Goal: Check status: Check status

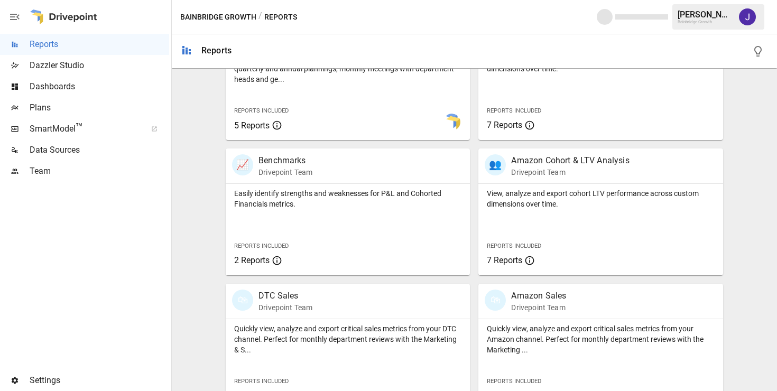
scroll to position [428, 0]
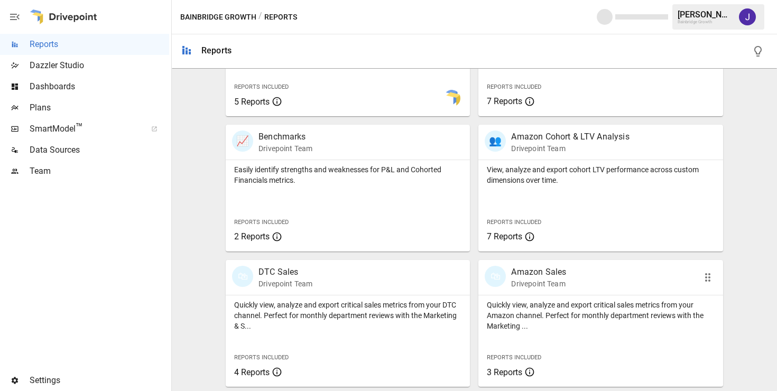
click at [517, 272] on p "Amazon Sales" at bounding box center [538, 272] width 55 height 13
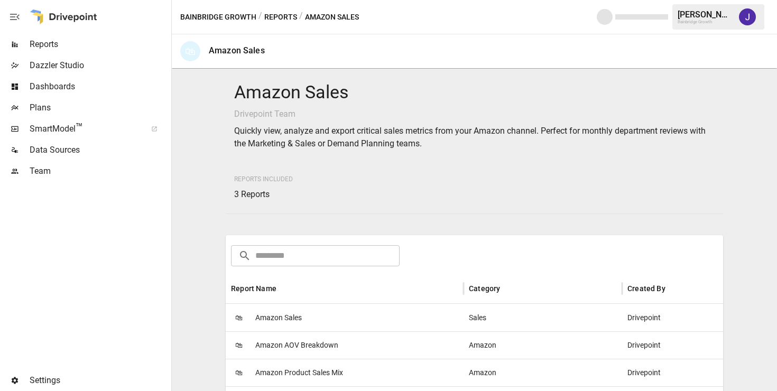
scroll to position [162, 0]
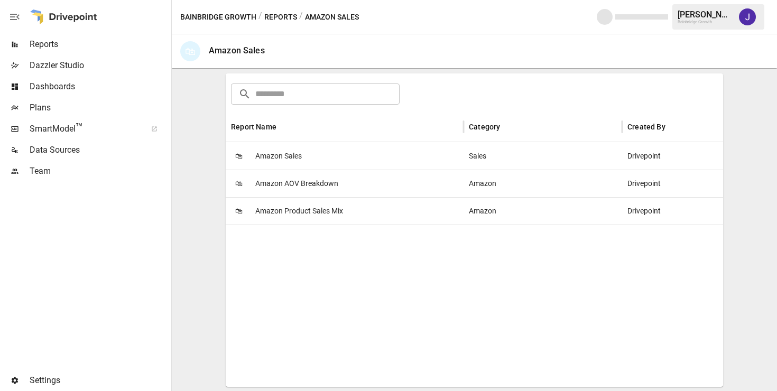
click at [284, 152] on span "Amazon Sales" at bounding box center [278, 156] width 46 height 27
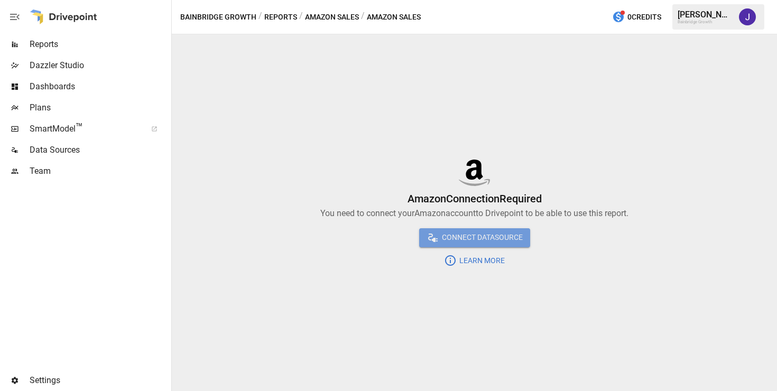
click at [496, 237] on span "Connect DataSource" at bounding box center [480, 237] width 83 height 13
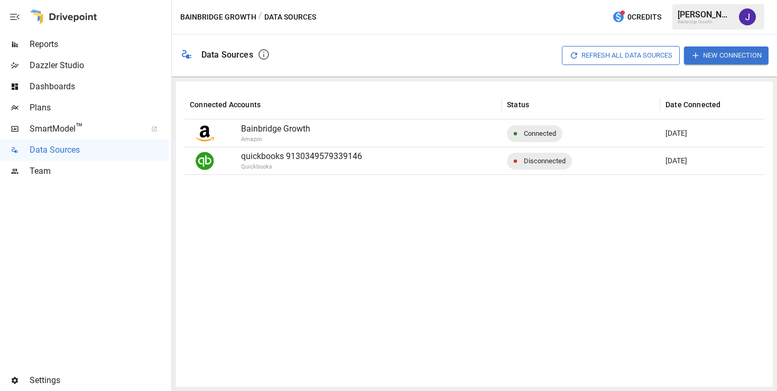
click at [260, 128] on p "Bainbridge Growth" at bounding box center [368, 129] width 255 height 13
click at [289, 128] on p "Bainbridge Growth" at bounding box center [368, 129] width 255 height 13
click at [610, 56] on button "Refresh All Data Sources" at bounding box center [621, 55] width 118 height 18
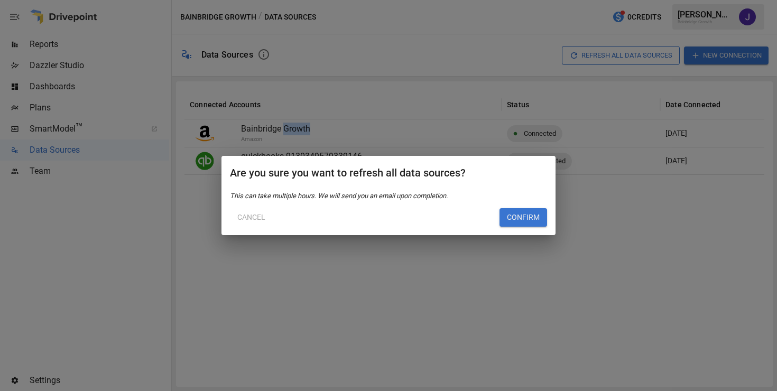
click at [260, 217] on button "Cancel" at bounding box center [251, 217] width 43 height 19
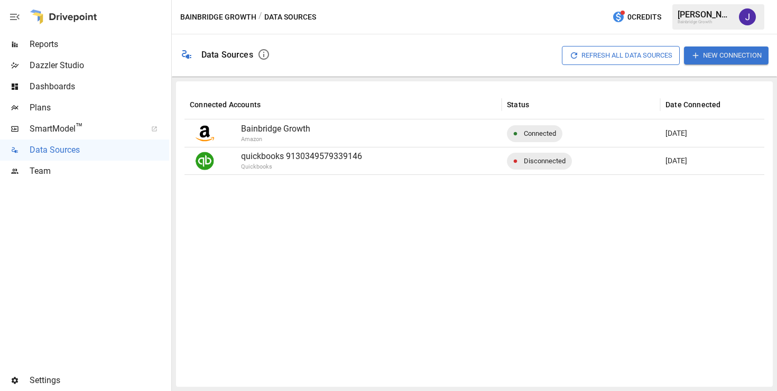
click at [214, 10] on div "Bainbridge Growth / Data Sources 0 Credits [PERSON_NAME] Growth" at bounding box center [474, 17] width 605 height 34
click at [193, 22] on button "Bainbridge Growth" at bounding box center [218, 17] width 76 height 13
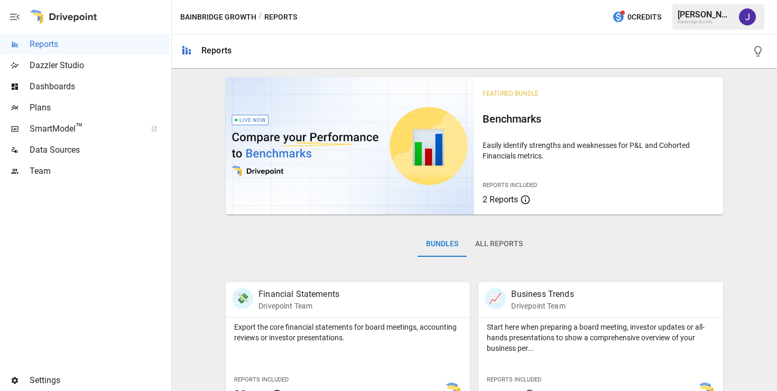
click at [722, 20] on div "Bainbridge Growth" at bounding box center [704, 22] width 55 height 5
click at [752, 14] on img "Jaithra Koritala" at bounding box center [747, 16] width 17 height 17
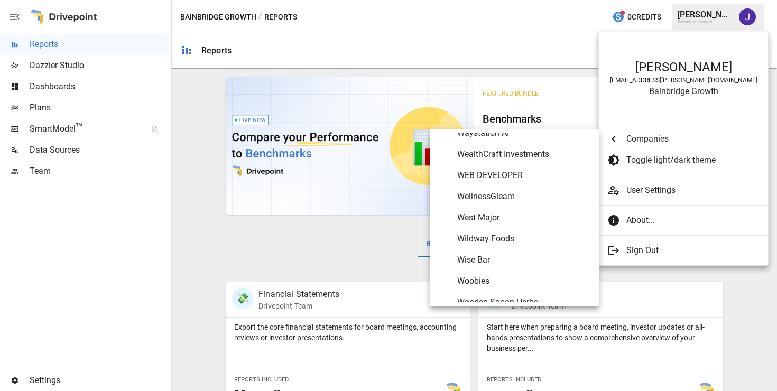
scroll to position [6424, 0]
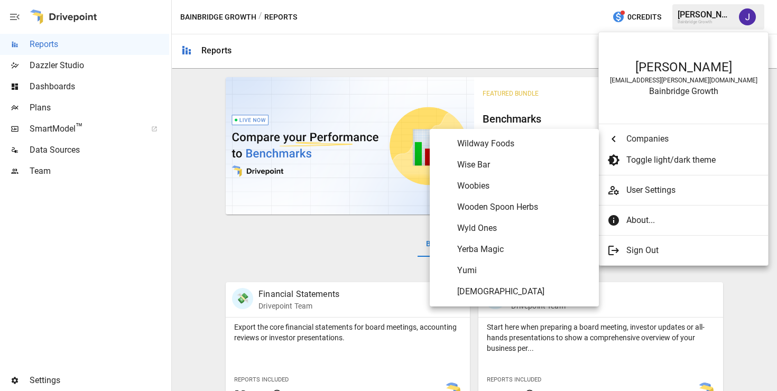
click at [505, 247] on span "Yerba Magic" at bounding box center [523, 249] width 133 height 13
